Goal: Transaction & Acquisition: Subscribe to service/newsletter

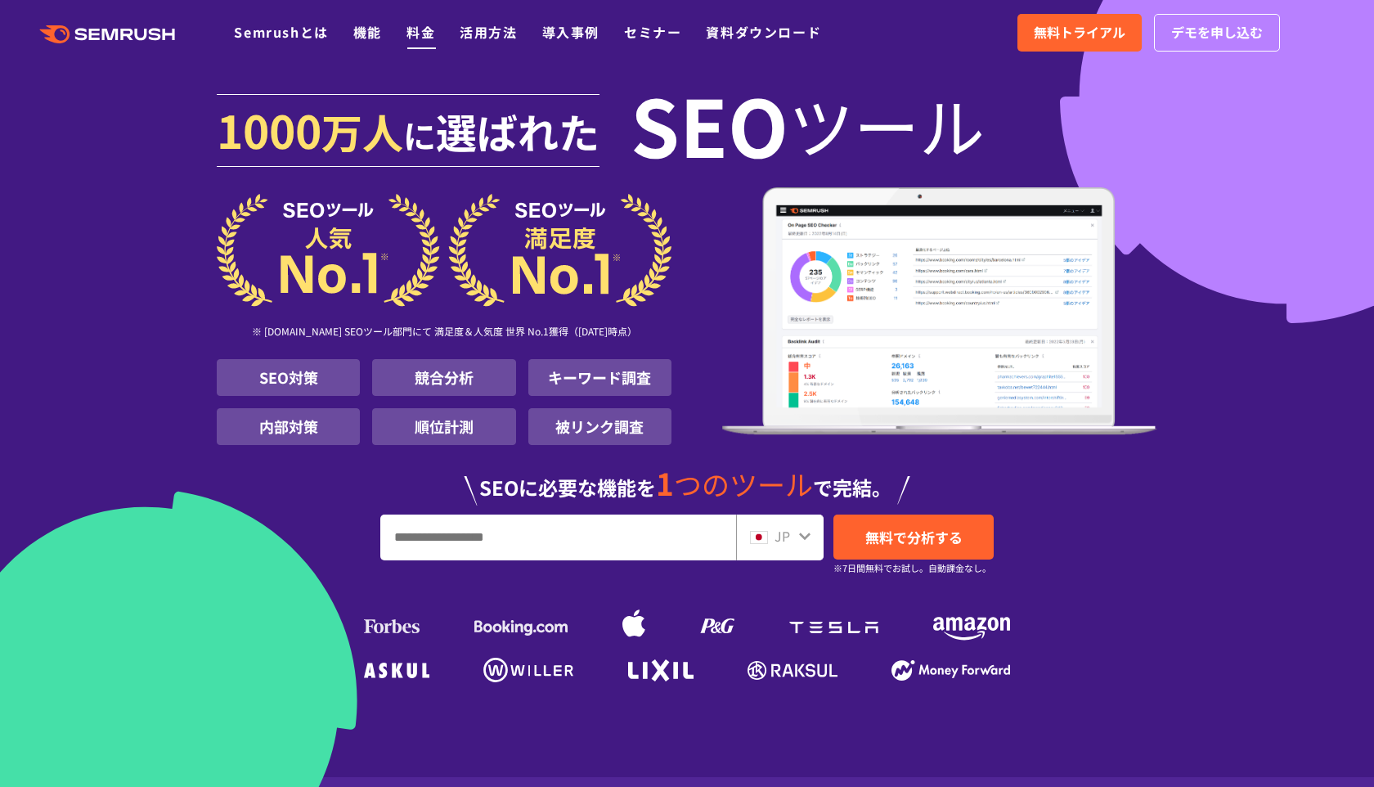
click at [425, 32] on link "料金" at bounding box center [421, 32] width 29 height 20
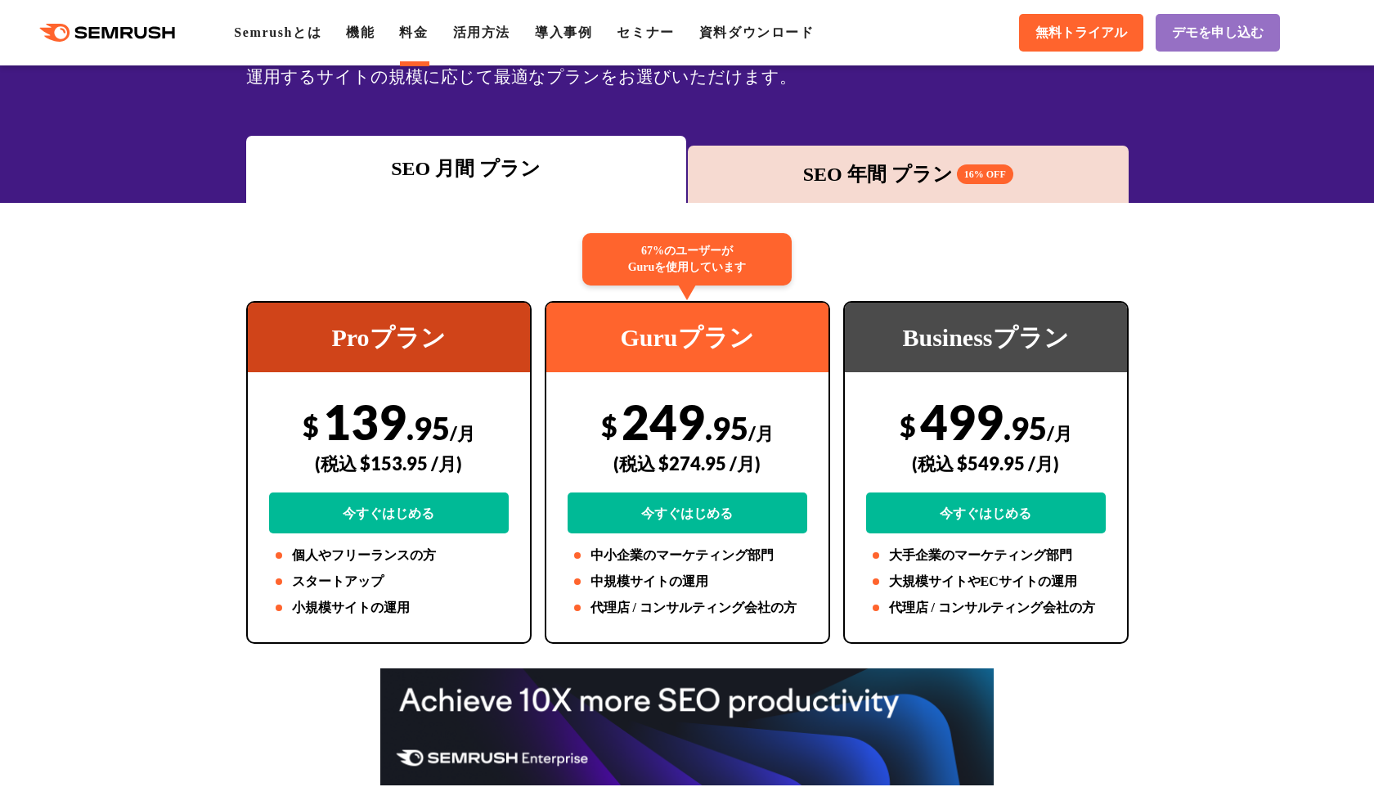
scroll to position [160, 0]
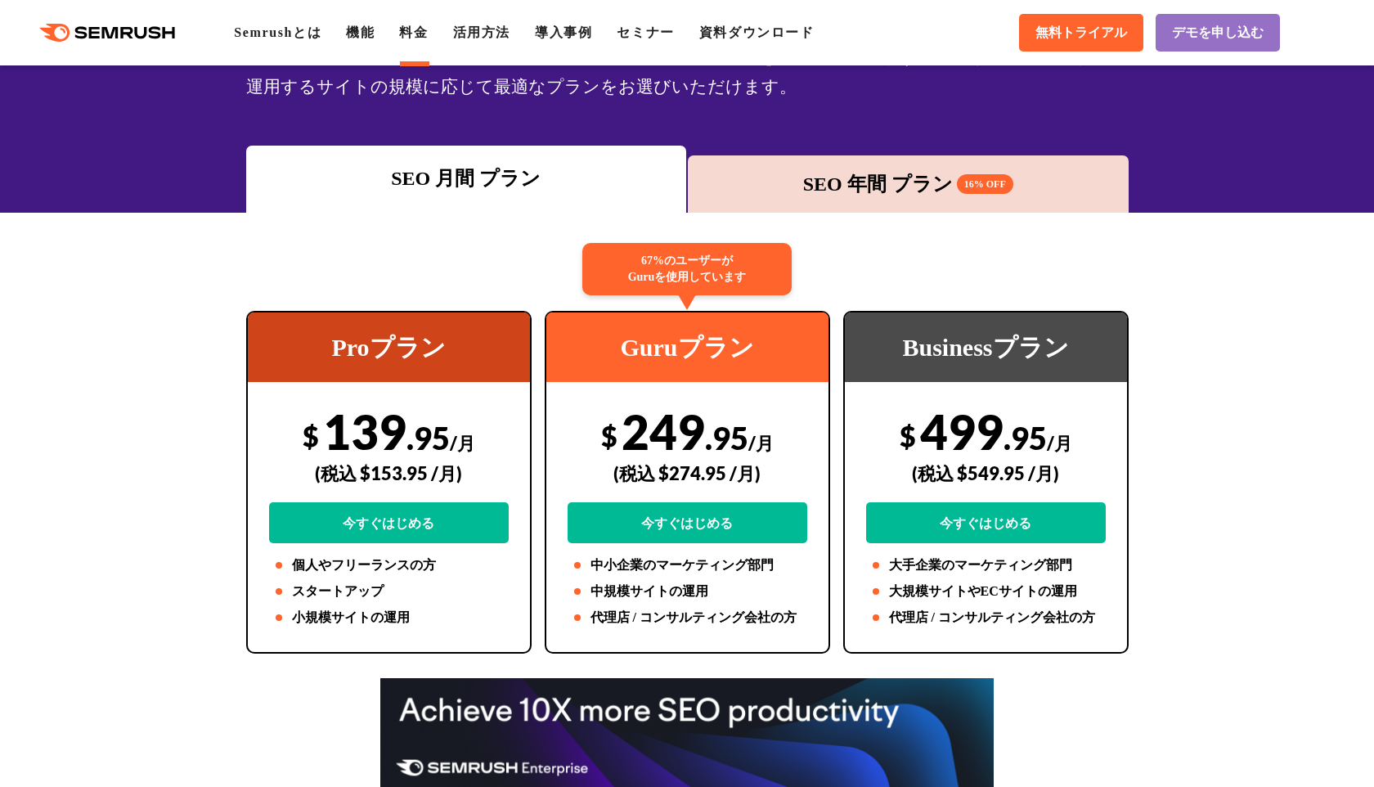
click at [863, 177] on div "SEO 年間 プラン 16% OFF" at bounding box center [908, 183] width 425 height 29
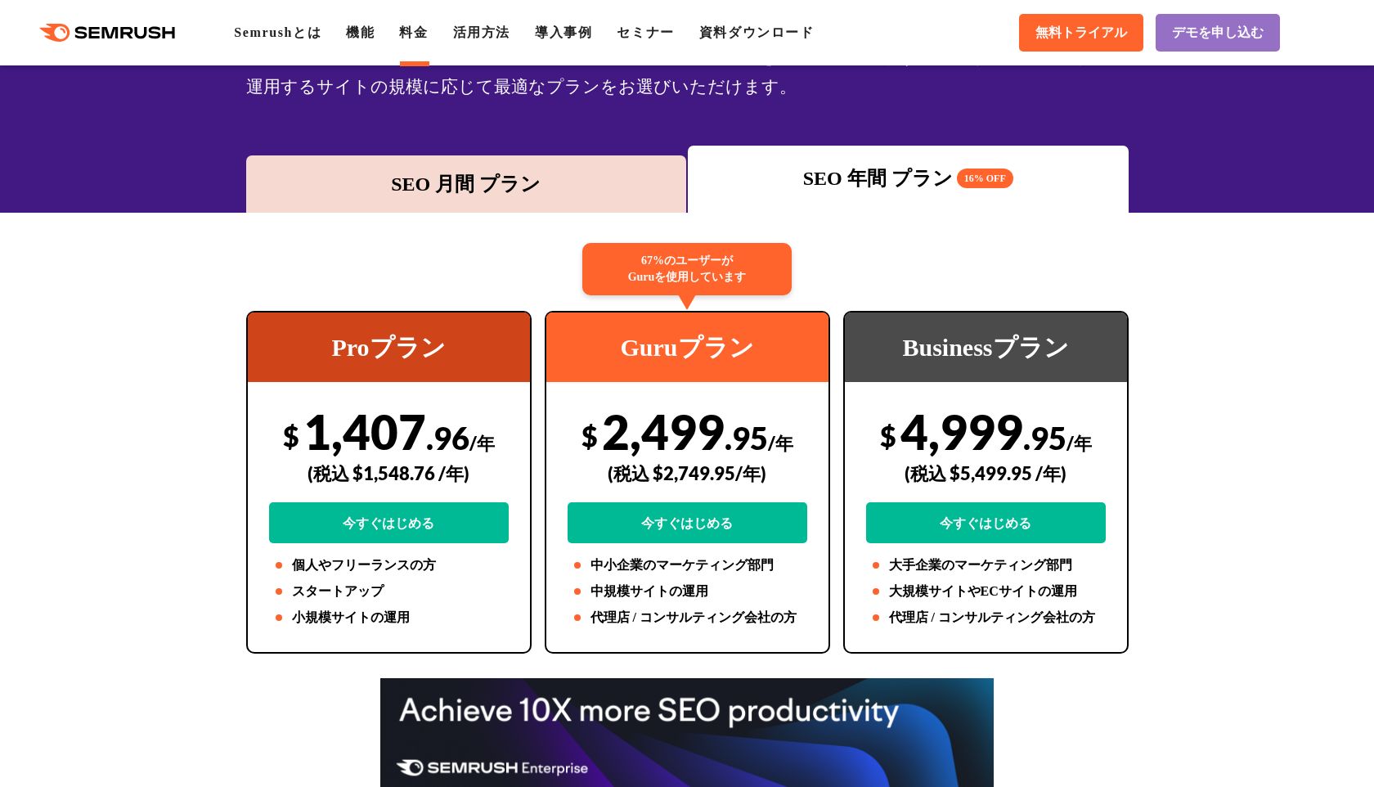
click at [450, 185] on div "SEO 月間 プラン" at bounding box center [466, 183] width 425 height 29
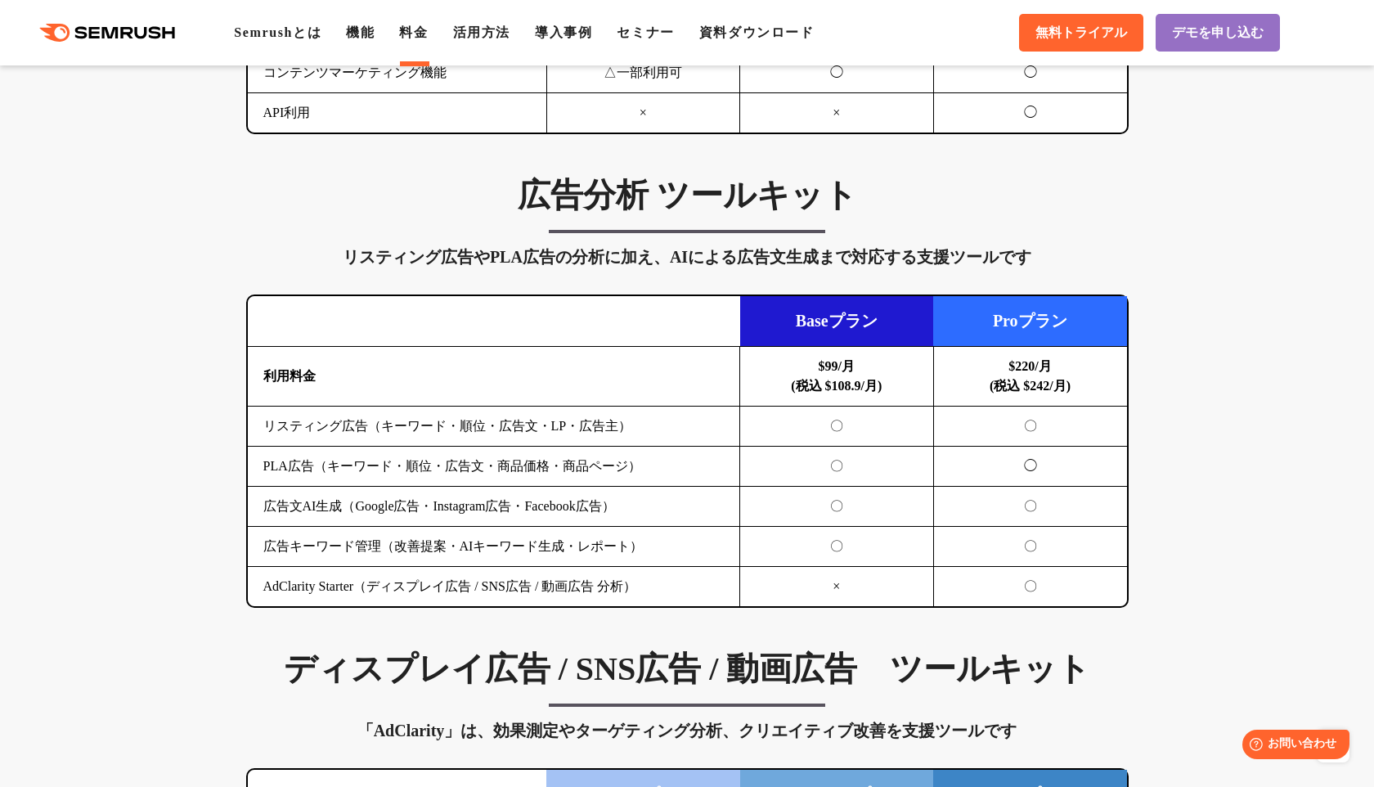
scroll to position [1678, 0]
